Goal: Check status: Check status

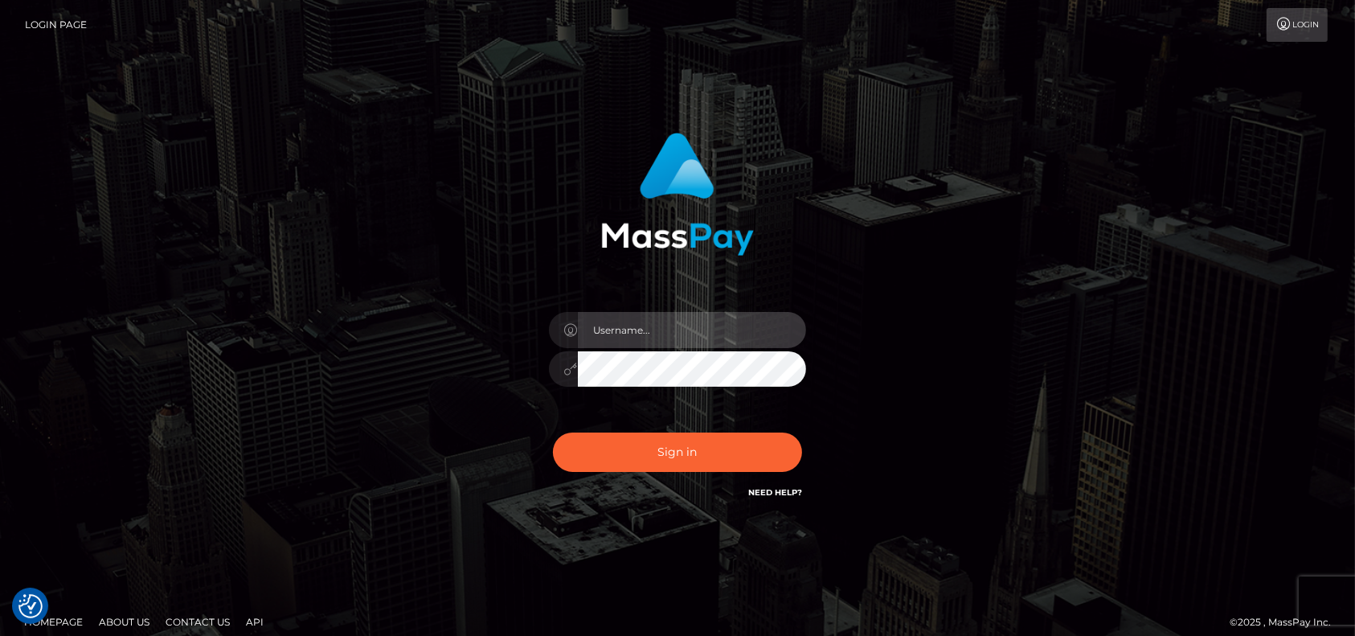
type input "petros.kidane"
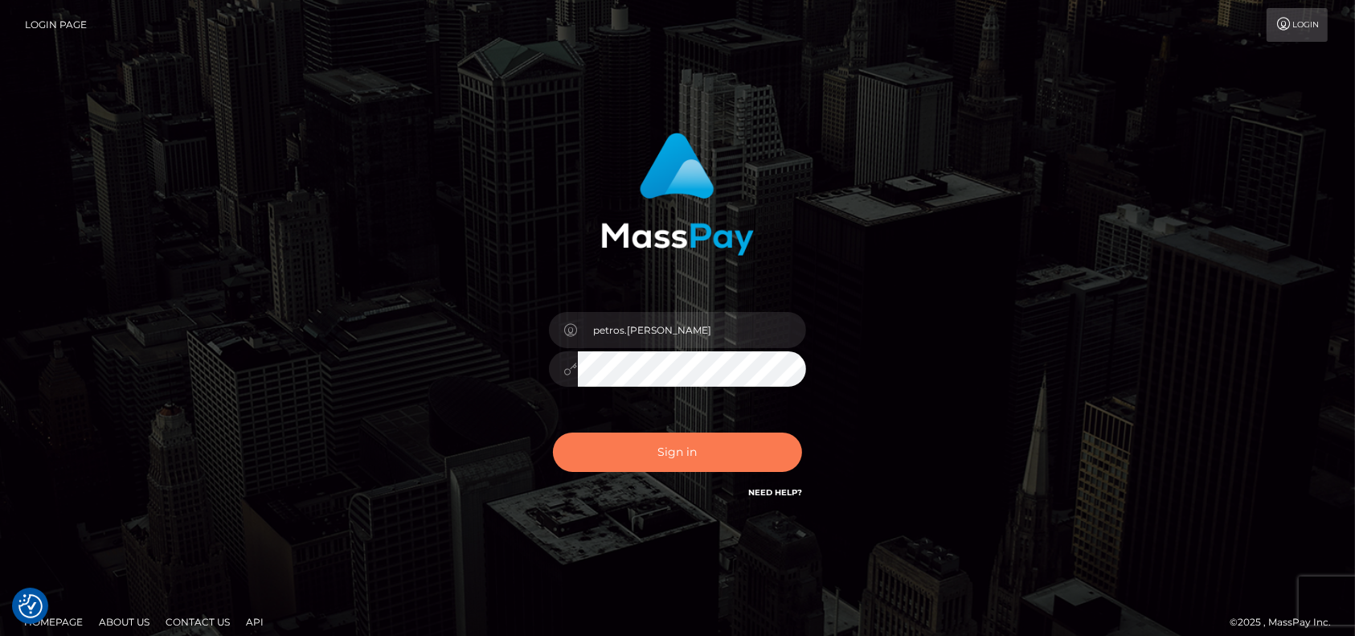
click at [669, 460] on button "Sign in" at bounding box center [677, 451] width 249 height 39
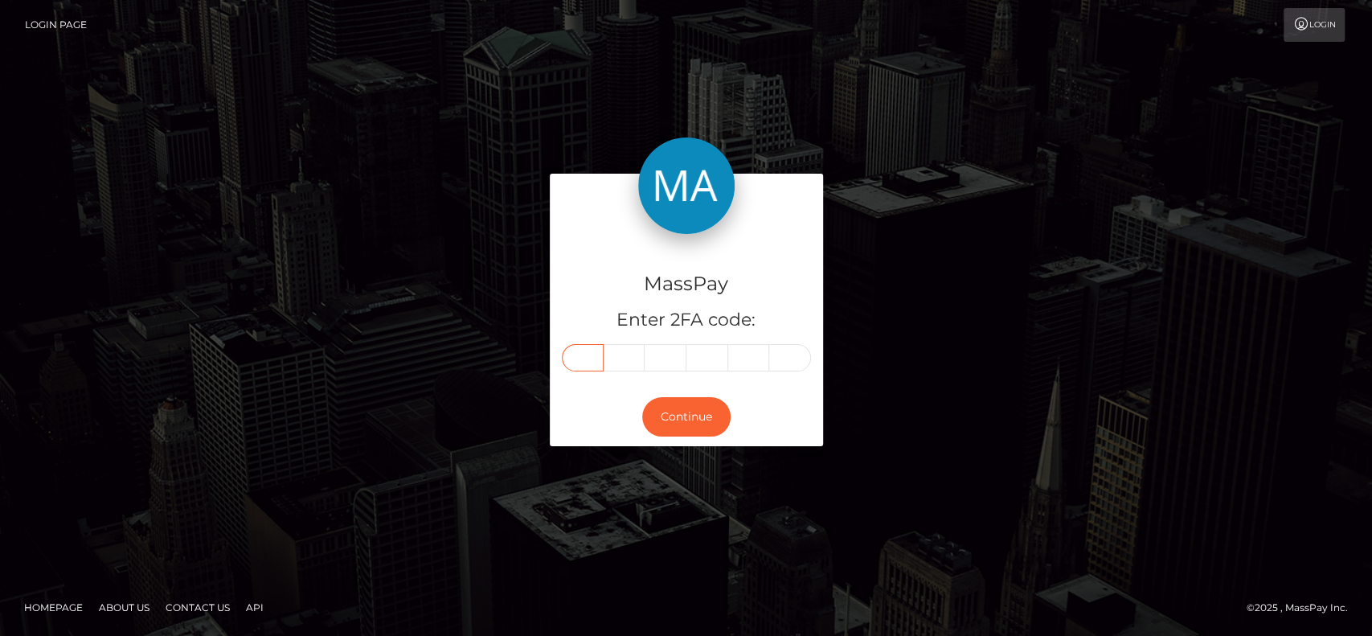
paste input "9"
type input "9"
type input "2"
type input "0"
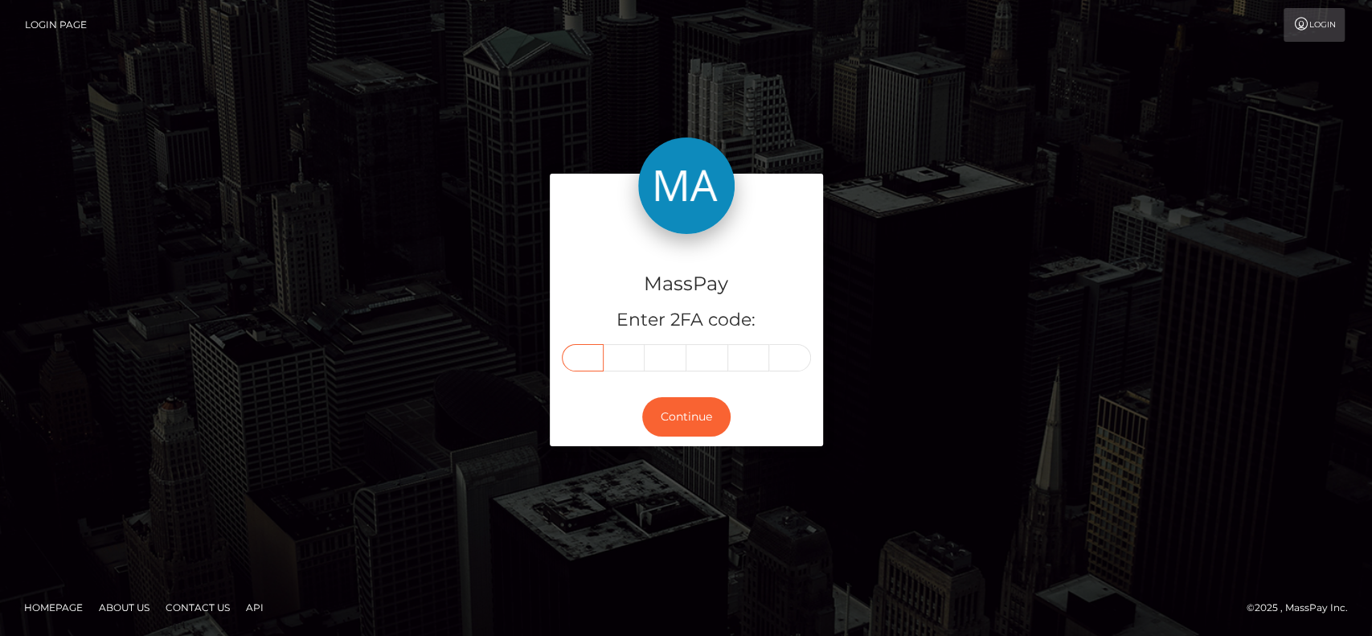
type input "9"
type input "1"
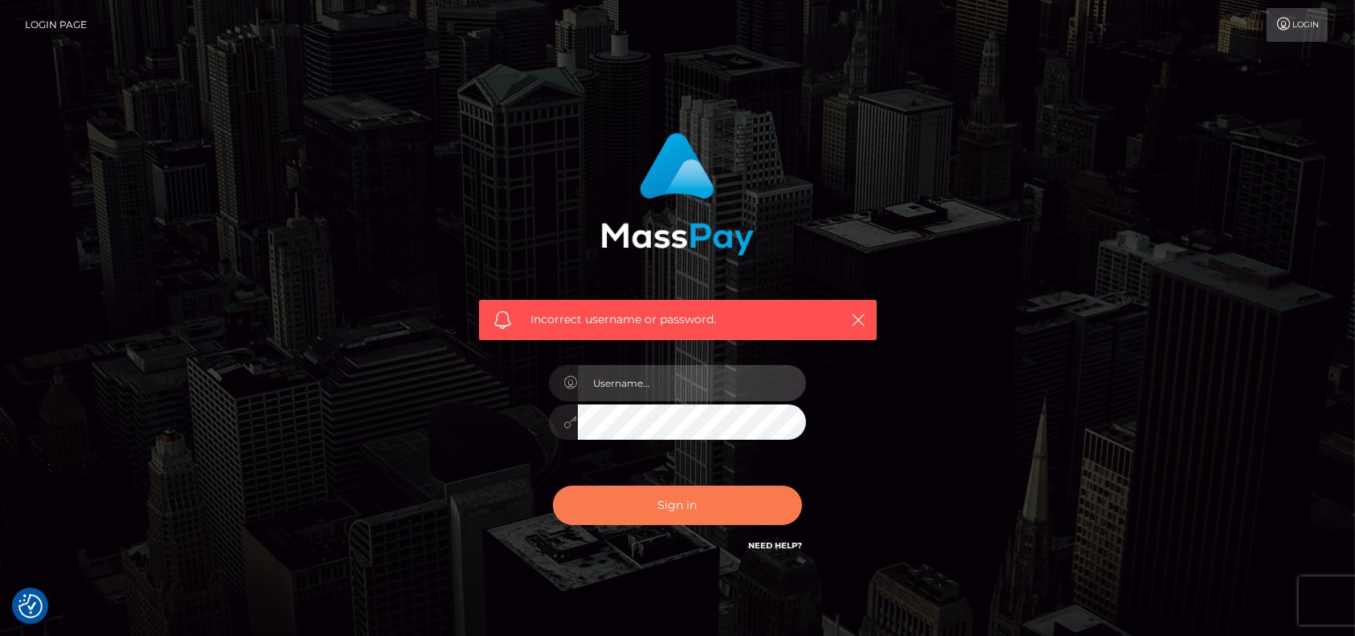
type input "petros.kidane"
click at [689, 516] on button "Sign in" at bounding box center [677, 504] width 249 height 39
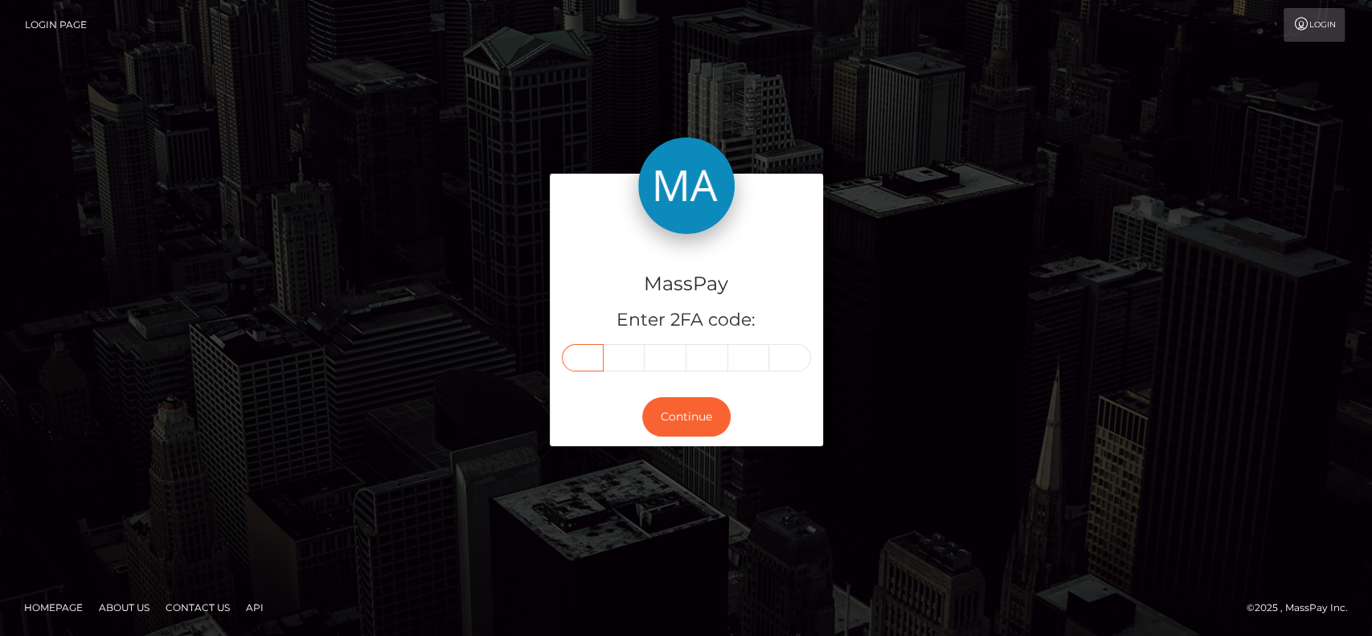
paste input "6"
type input "6"
type input "0"
type input "9"
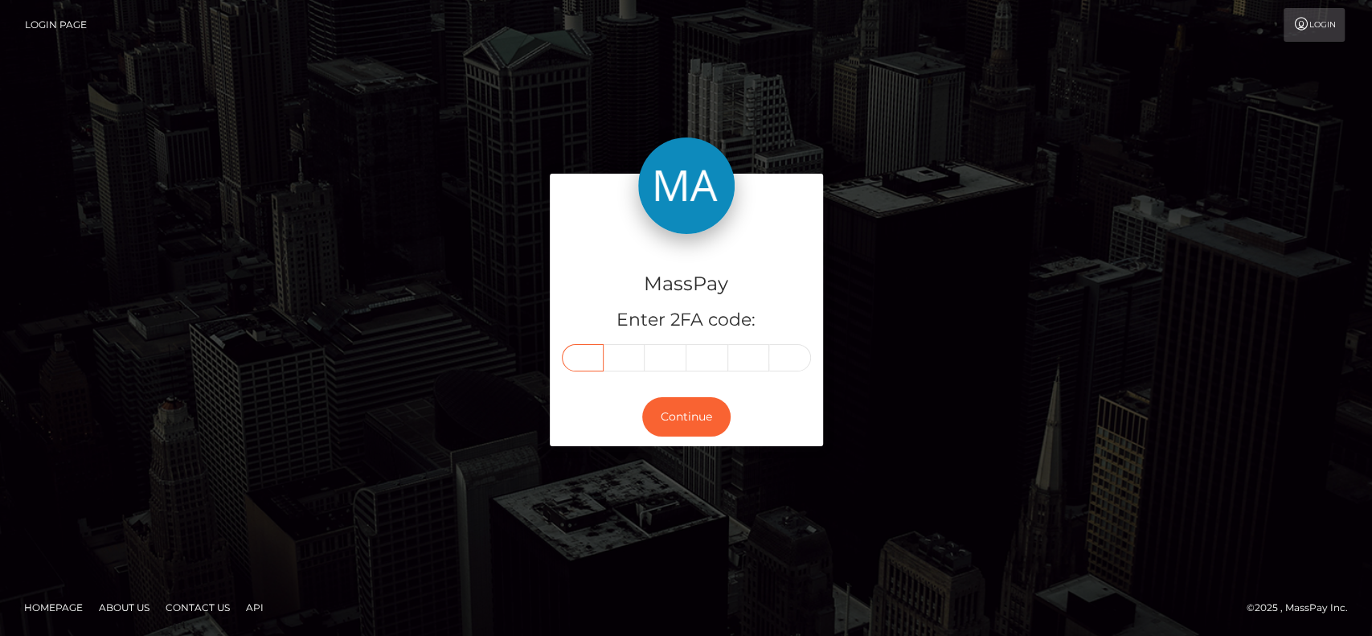
type input "1"
type input "4"
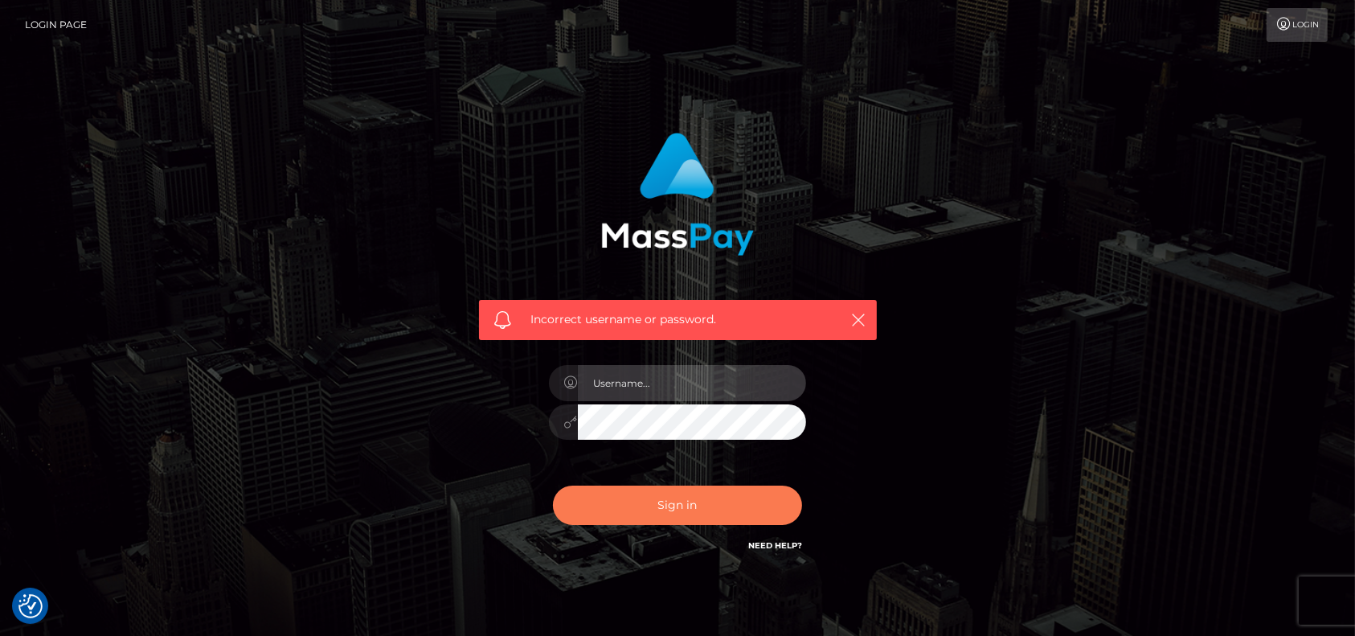
type input "petros.[PERSON_NAME]"
click at [637, 505] on button "Sign in" at bounding box center [677, 504] width 249 height 39
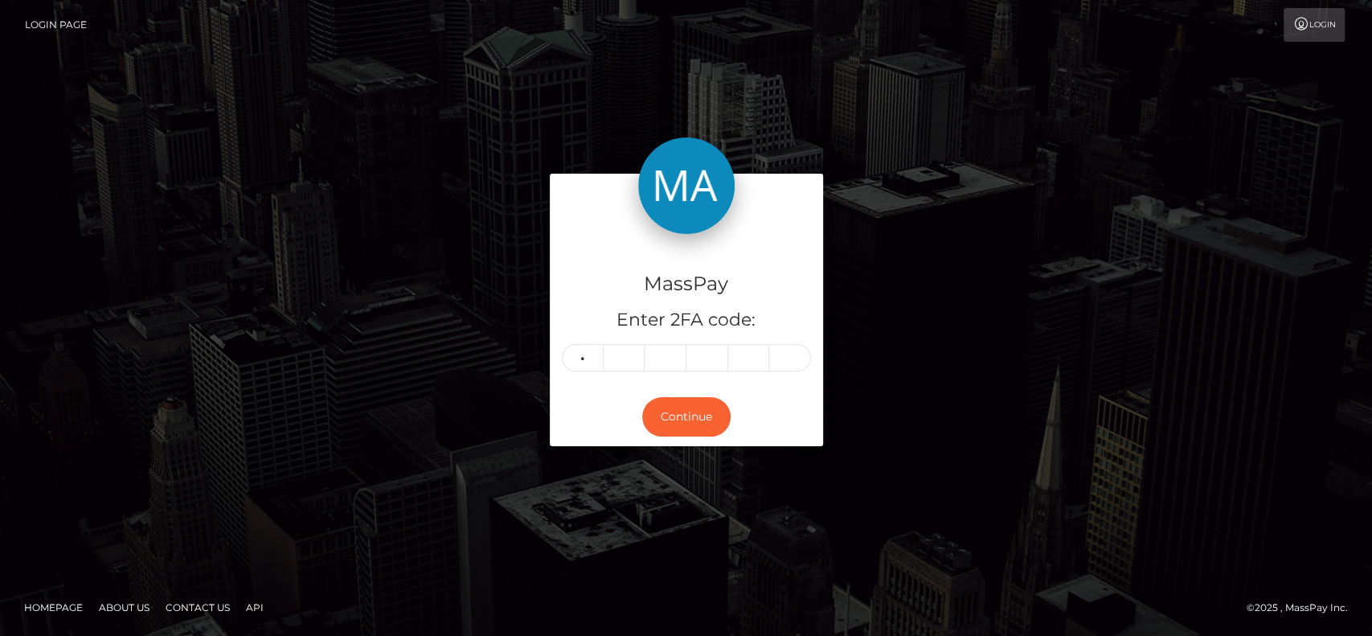
type input "8"
type input "6"
type input "7"
type input "6"
type input "4"
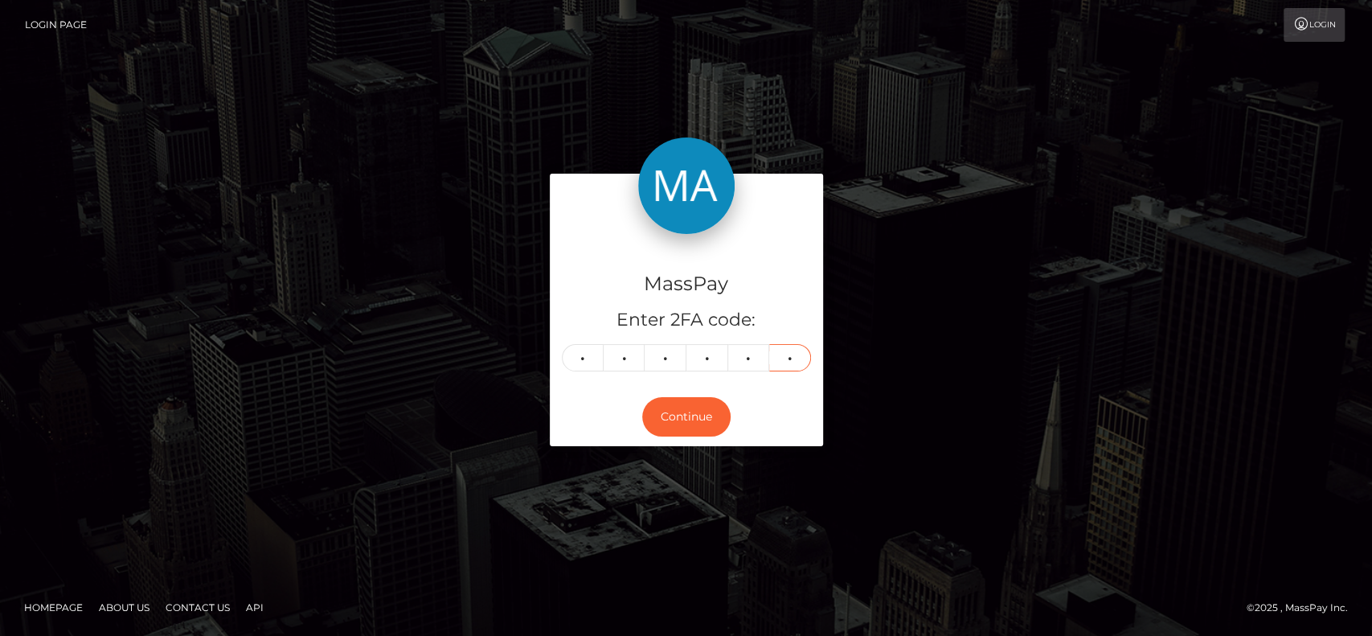
type input "2"
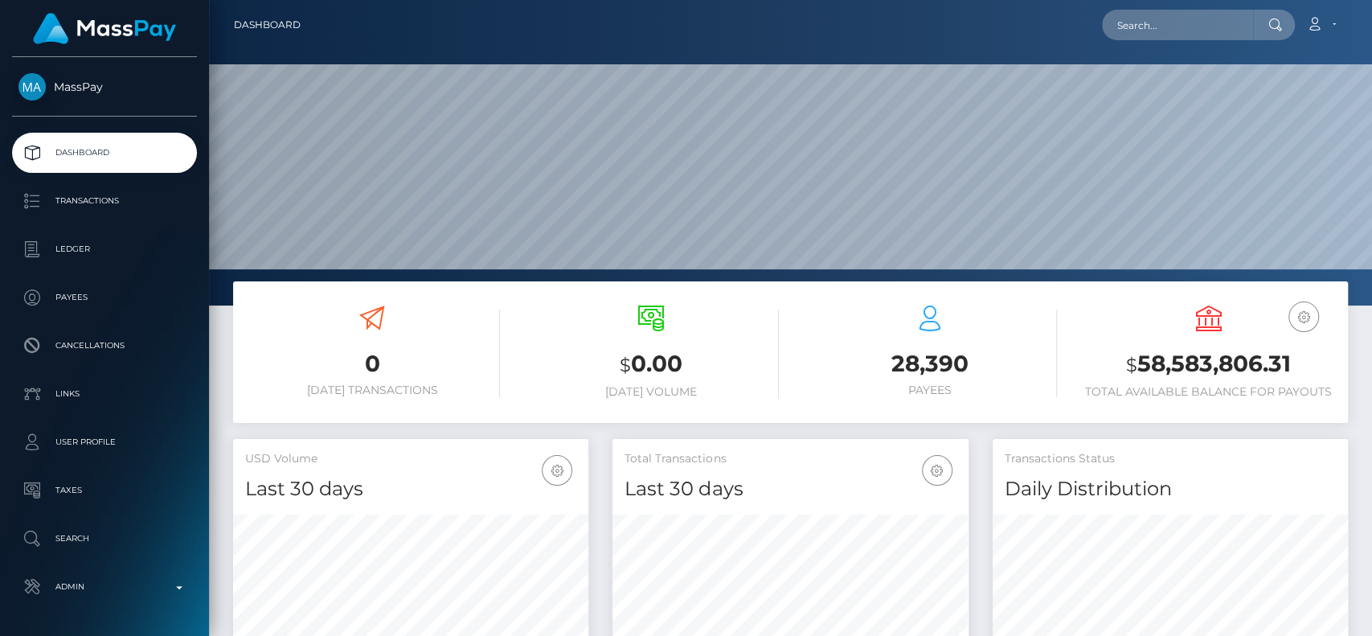
scroll to position [284, 355]
click at [1116, 20] on input "text" at bounding box center [1177, 25] width 151 height 31
paste input "harbaughcarla3@gmail.com"
click at [1192, 17] on input "harbaughcarla3@gmail.com" at bounding box center [1177, 25] width 151 height 31
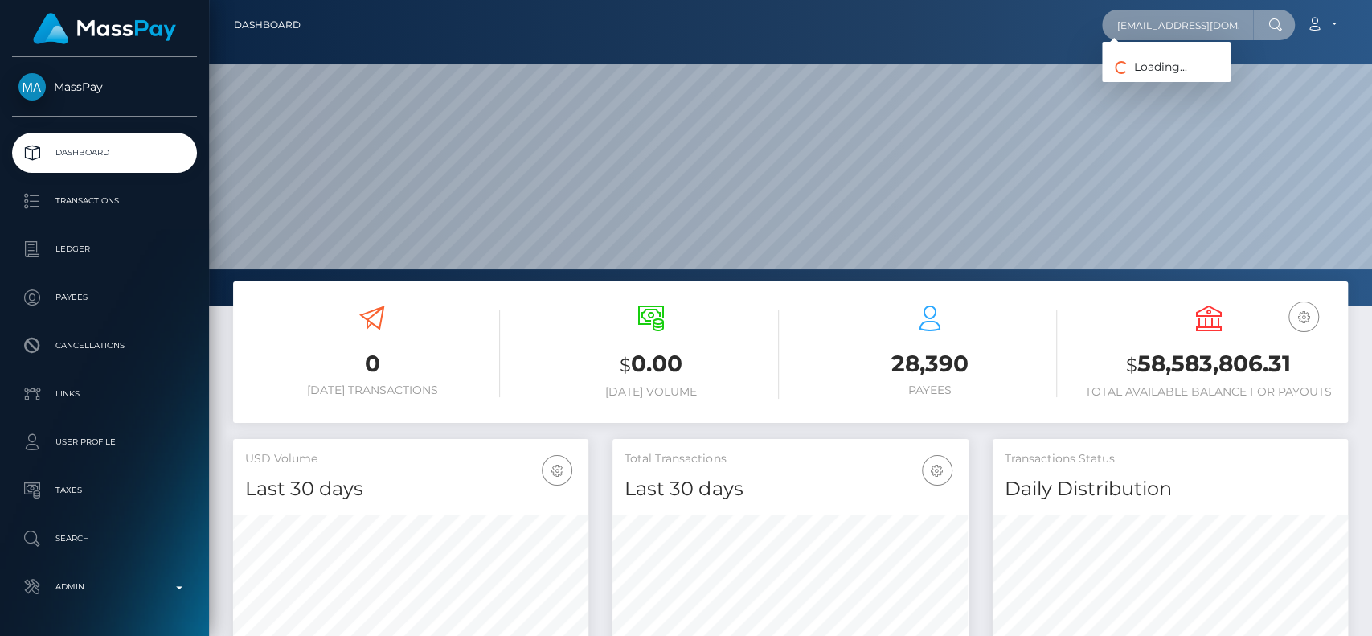
paste input "Carla Harbaugh"
type input "Carla Harbaugh"
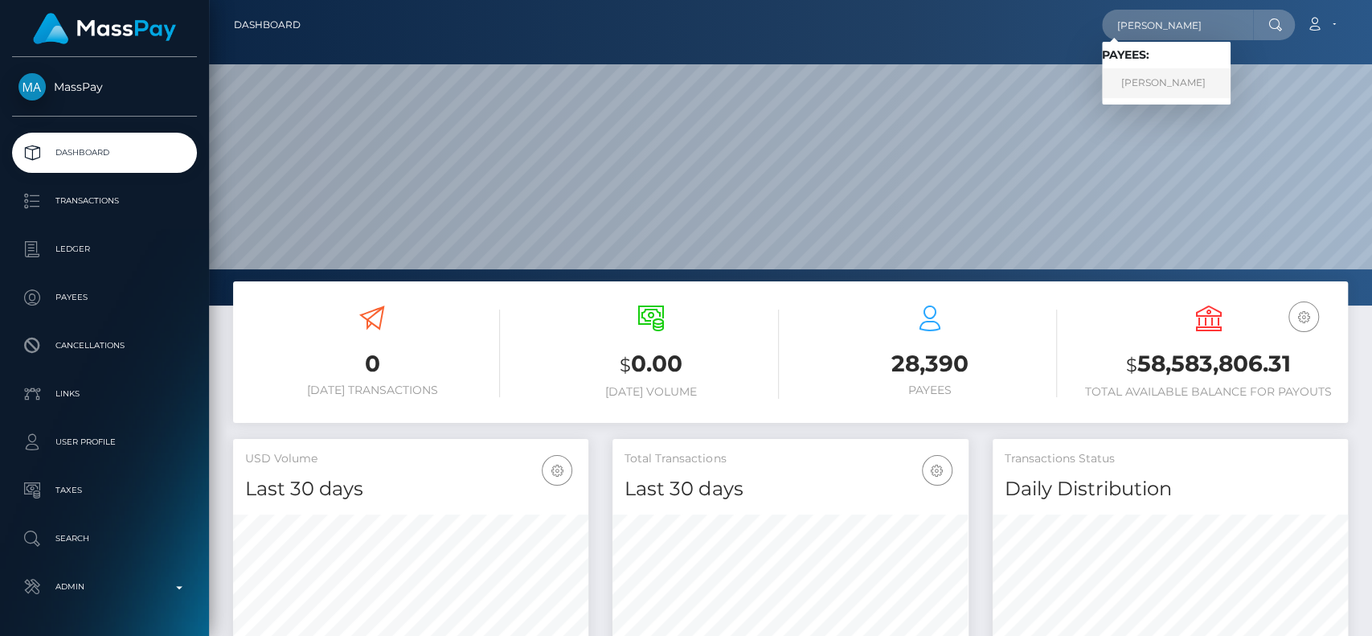
click at [1170, 88] on link "Carla Harbaugh" at bounding box center [1166, 83] width 129 height 30
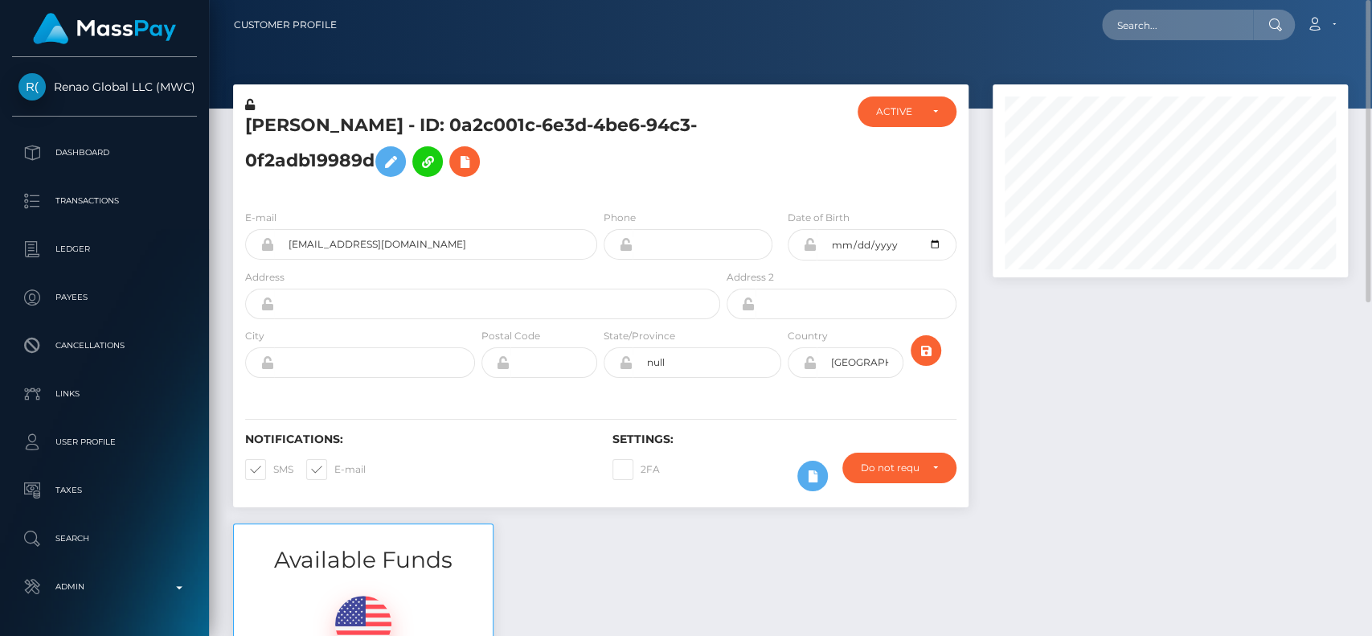
click at [268, 121] on h5 "Carla Harbaugh - ID: 0a2c001c-6e3d-4be6-94c3-0f2adb19989d" at bounding box center [478, 149] width 466 height 72
copy h5 "Carla"
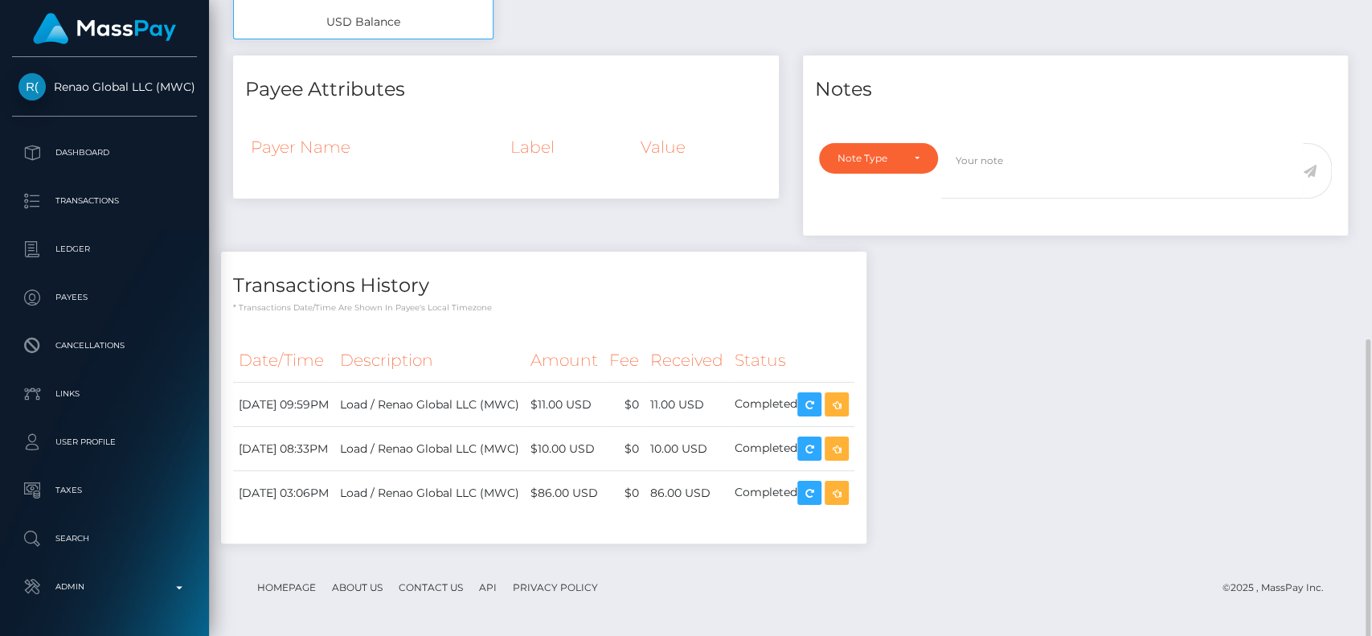
scroll to position [707, 0]
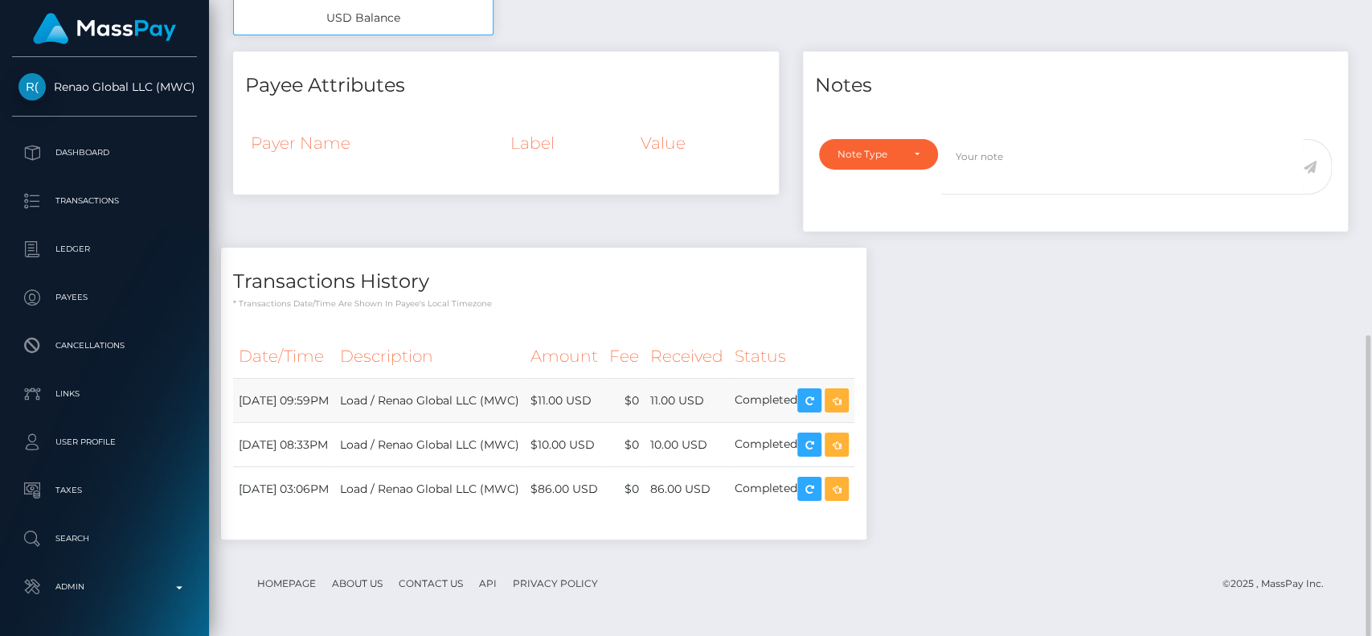
drag, startPoint x: 423, startPoint y: 398, endPoint x: 574, endPoint y: 396, distance: 151.1
click at [574, 396] on tr "August 22, 2025 09:59PM Load / Renao Global LLC (MWC) $11.00 USD $0 11.00 USD" at bounding box center [543, 401] width 621 height 44
copy tr "Renao Global LLC (MWC)"
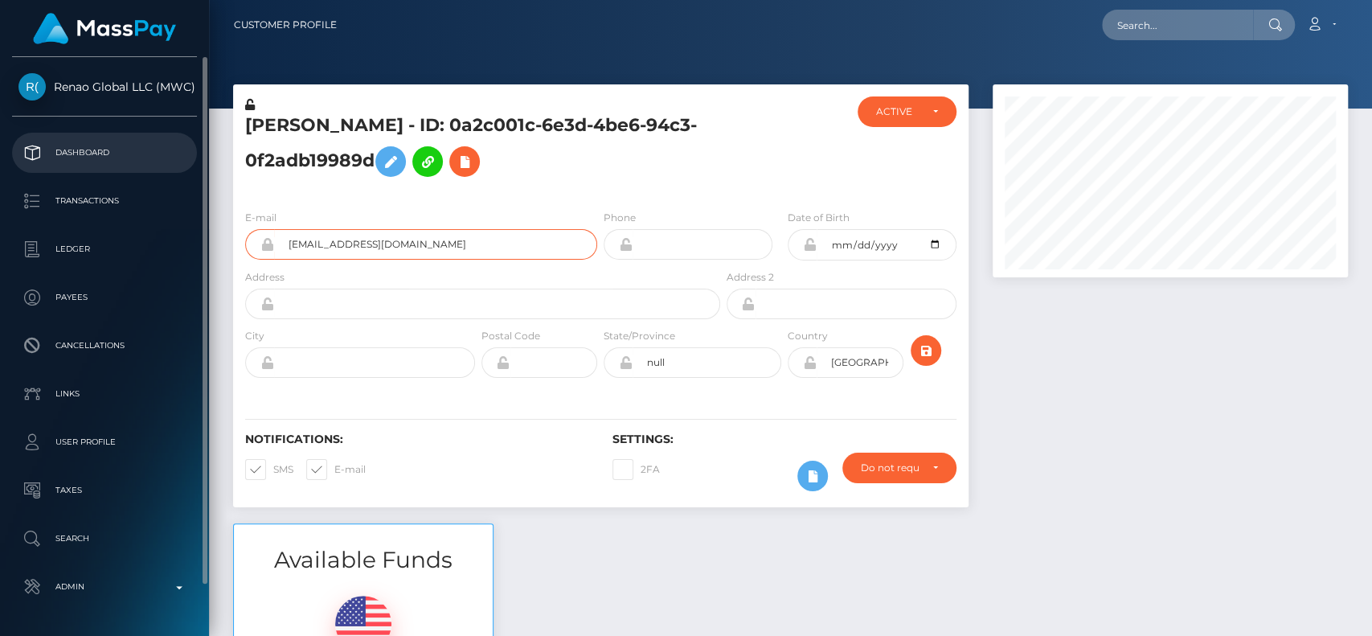
drag, startPoint x: 461, startPoint y: 241, endPoint x: 55, endPoint y: 151, distance: 414.9
click at [55, 151] on div "Renao Global LLC (MWC) Dashboard Transactions Ledger Payees Links" at bounding box center [686, 318] width 1372 height 636
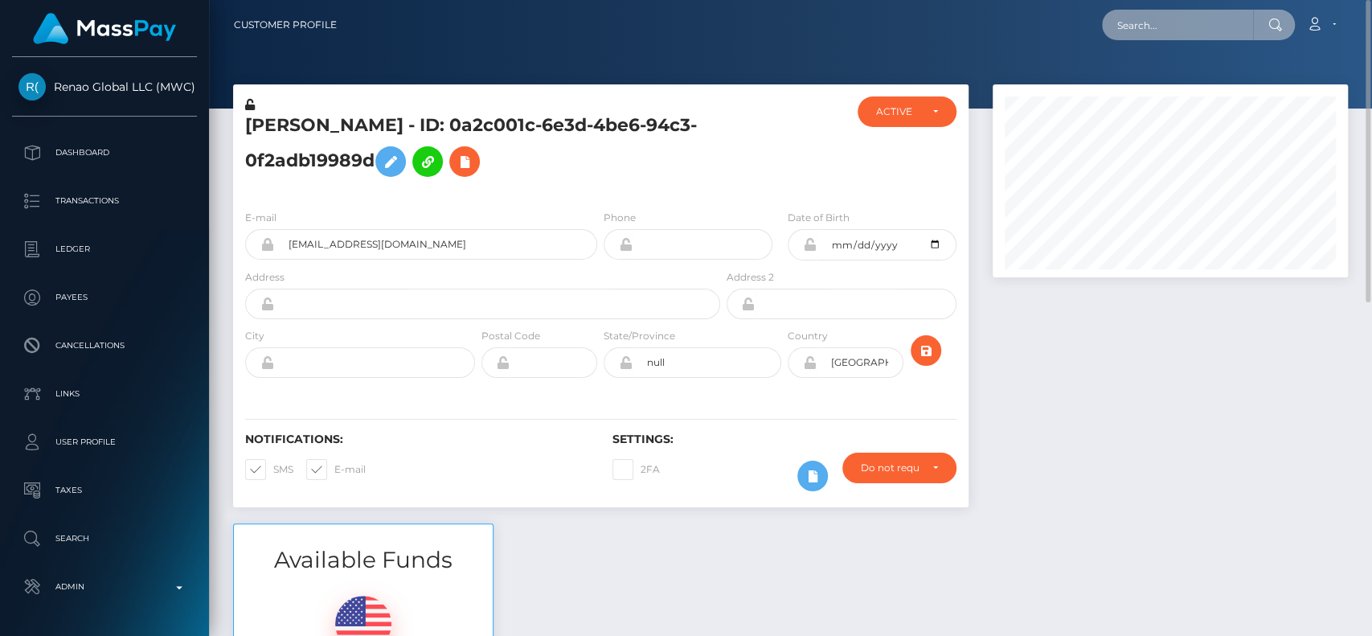
click at [1164, 17] on input "text" at bounding box center [1177, 25] width 151 height 31
paste input "harbaughcarta3@gmail.com"
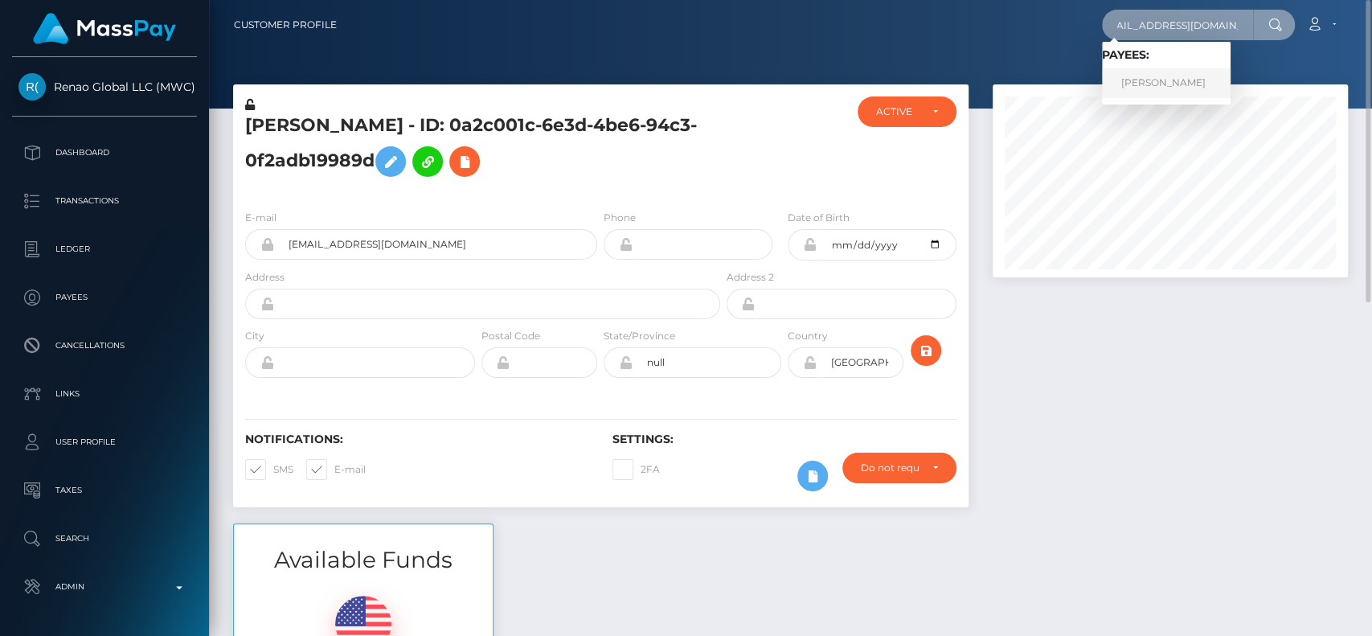
type input "harbaughcarta3@gmail.com"
click at [1144, 83] on link "Carla Harbaugh" at bounding box center [1166, 83] width 129 height 30
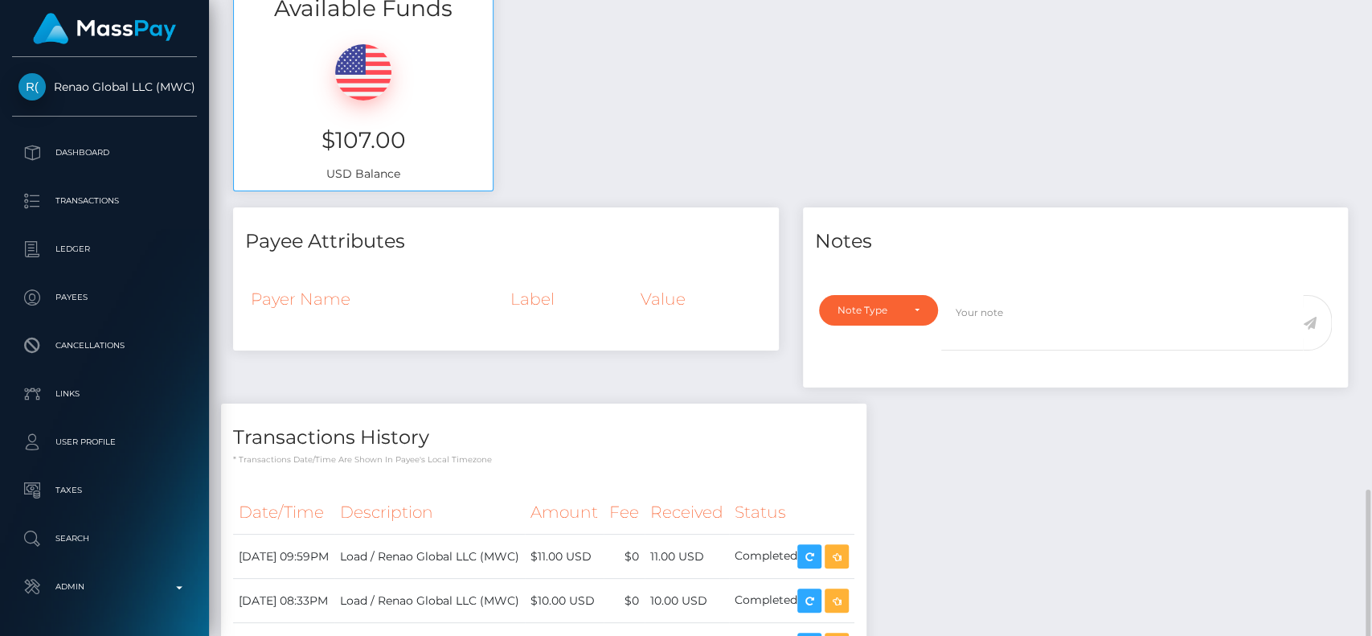
scroll to position [707, 0]
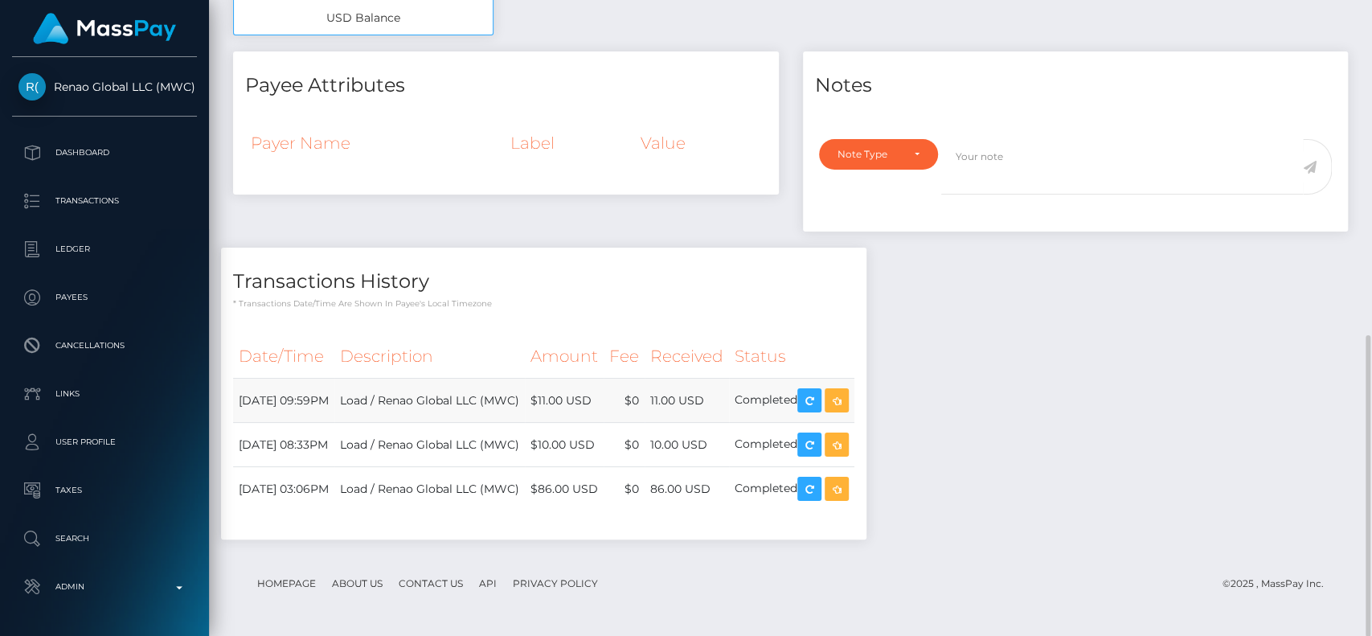
drag, startPoint x: 430, startPoint y: 399, endPoint x: 572, endPoint y: 395, distance: 142.3
click at [572, 395] on tr "[DATE] 09:59PM Load / Renao Global LLC (MWC) $11.00 USD $0 11.00 USD" at bounding box center [543, 401] width 621 height 44
copy tr "Renao Global LLC (MWC)"
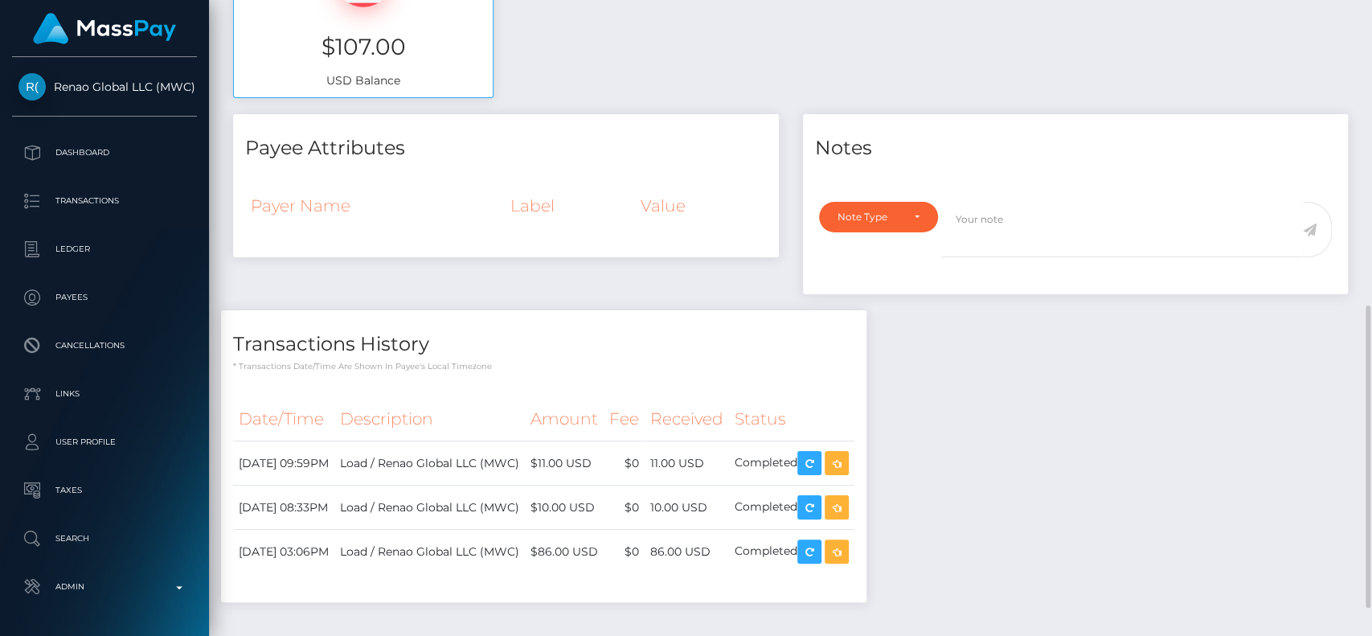
click at [478, 310] on div "Transactions History * Transactions date/time are shown in payee's local timezo…" at bounding box center [543, 341] width 645 height 62
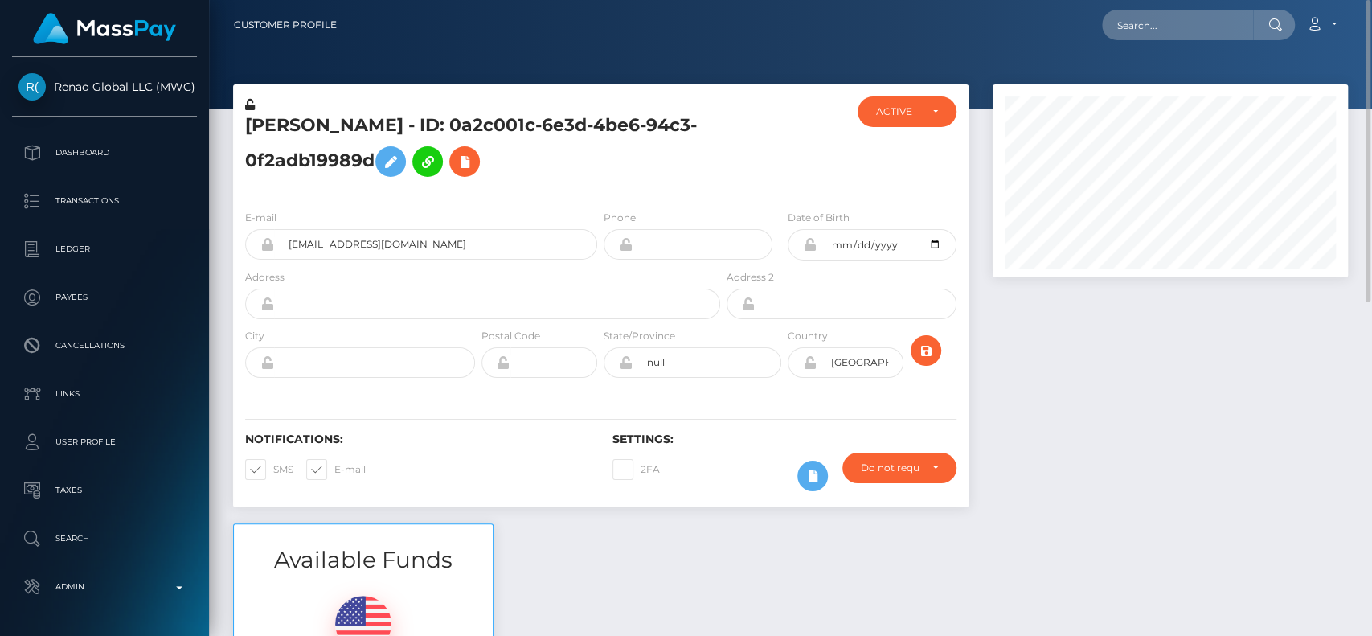
scroll to position [0, 0]
